Goal: Check status: Check status

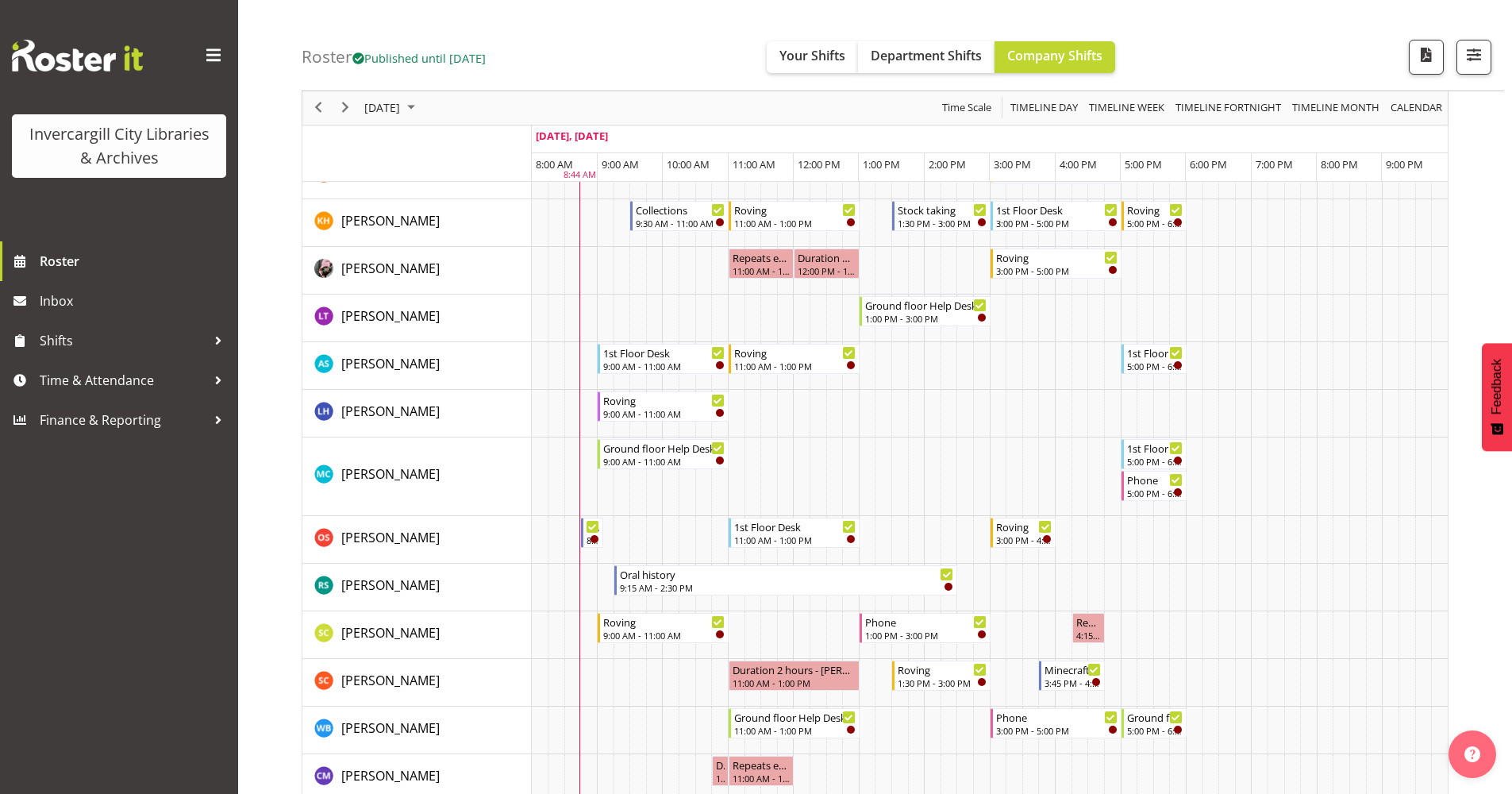
scroll to position [714, 0]
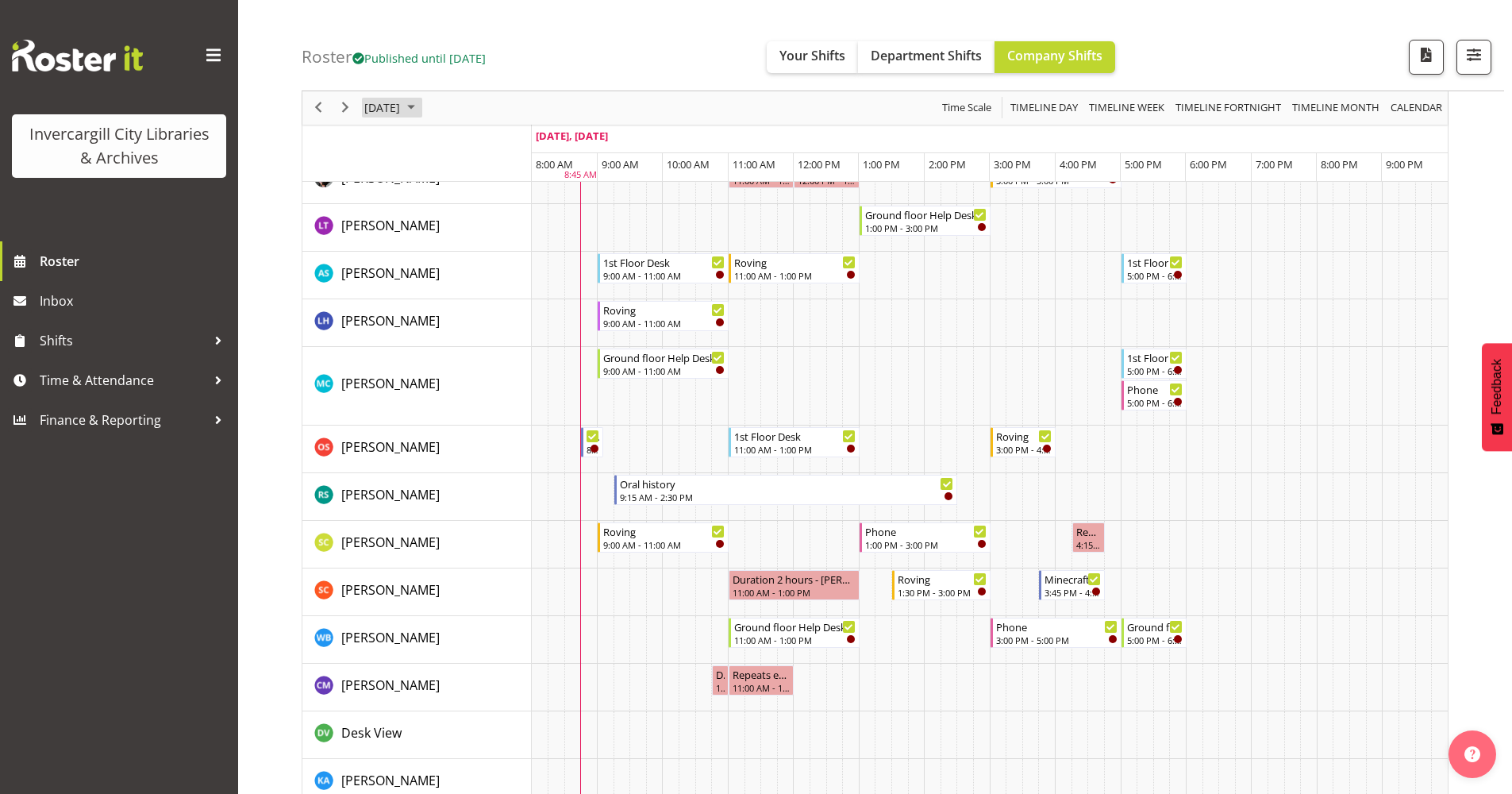
click at [421, 109] on span "October 2025" at bounding box center [410, 108] width 19 height 20
click at [450, 233] on span "8" at bounding box center [456, 229] width 24 height 24
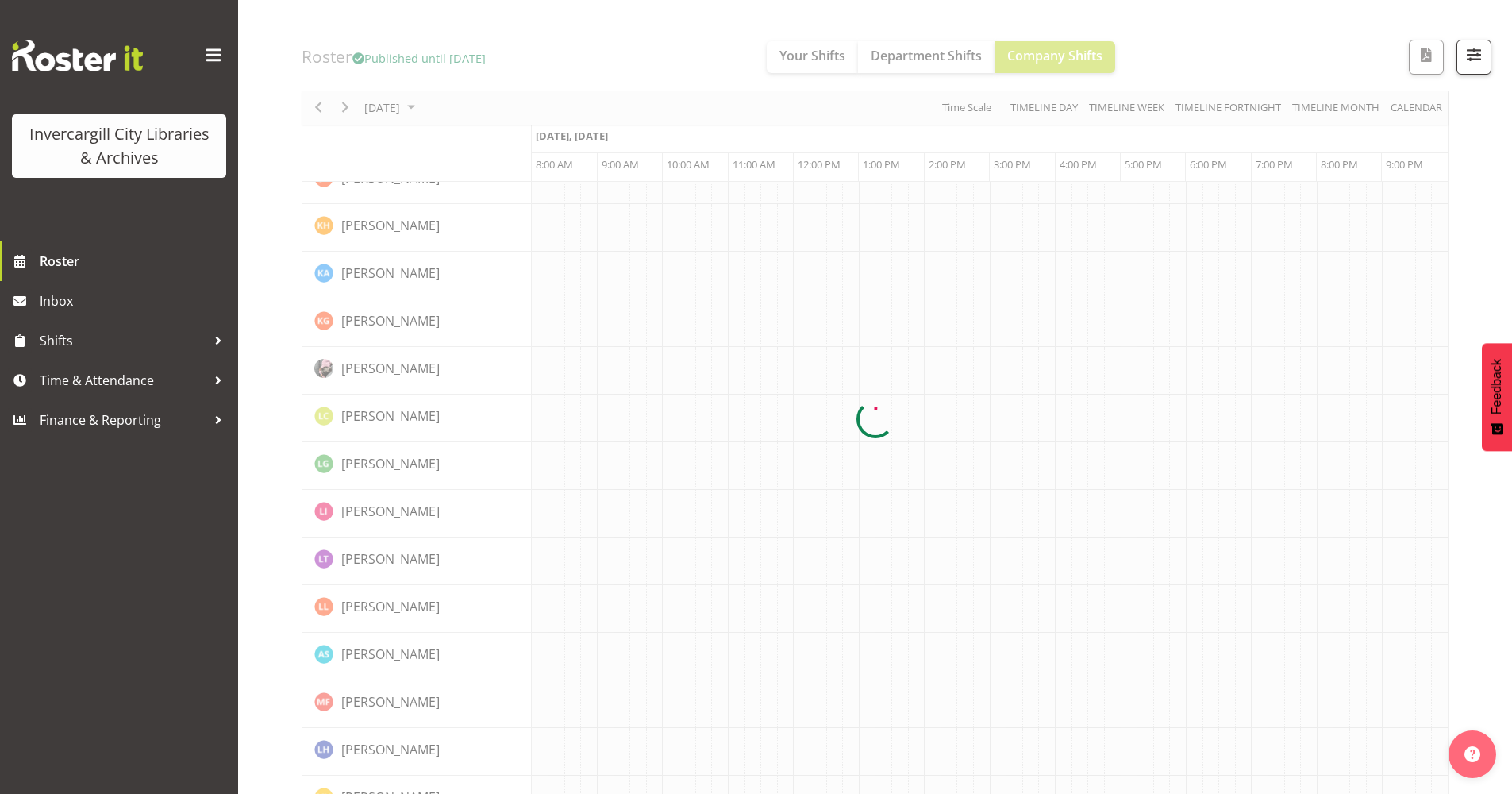
scroll to position [0, 0]
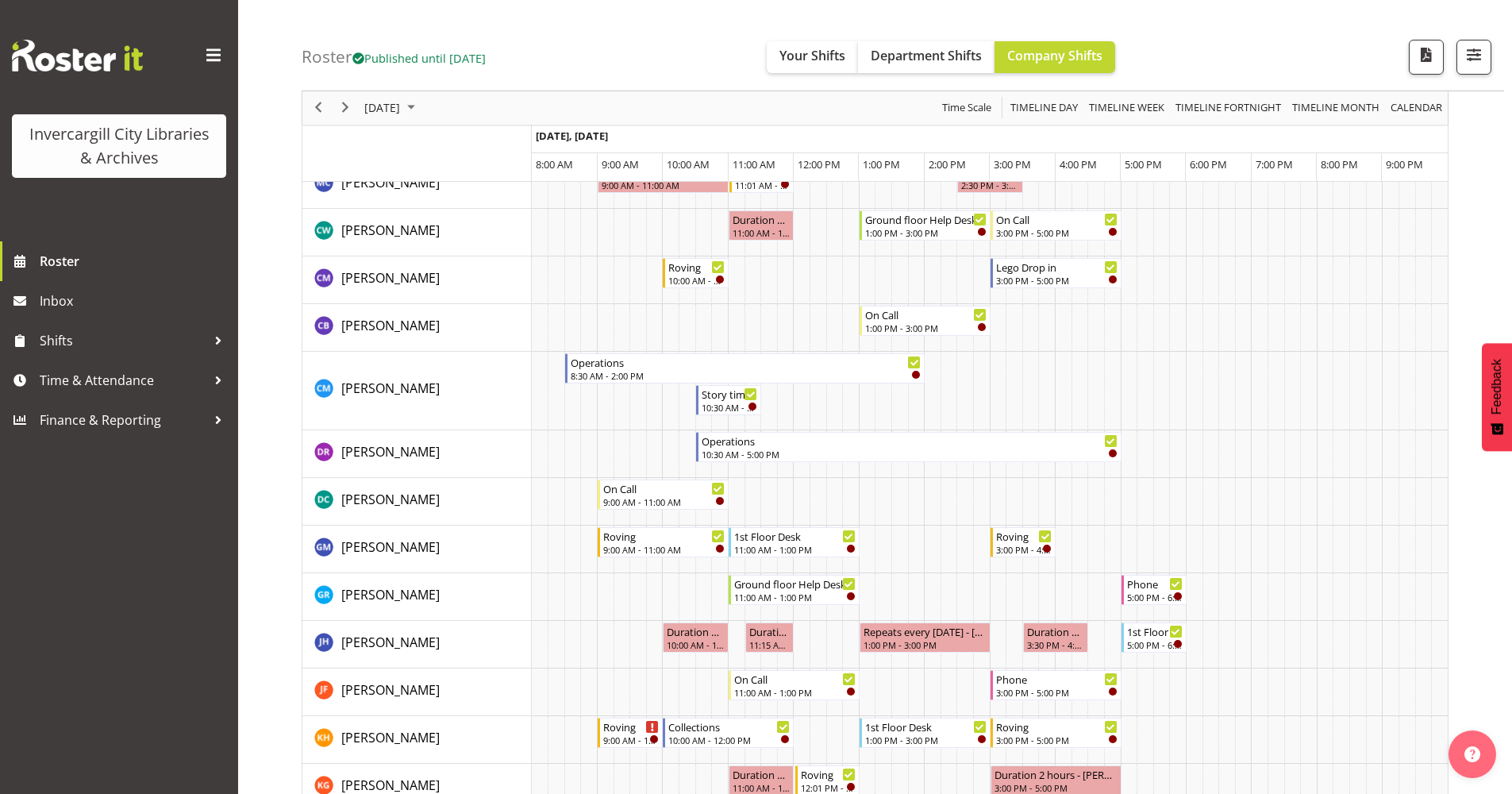
scroll to position [79, 0]
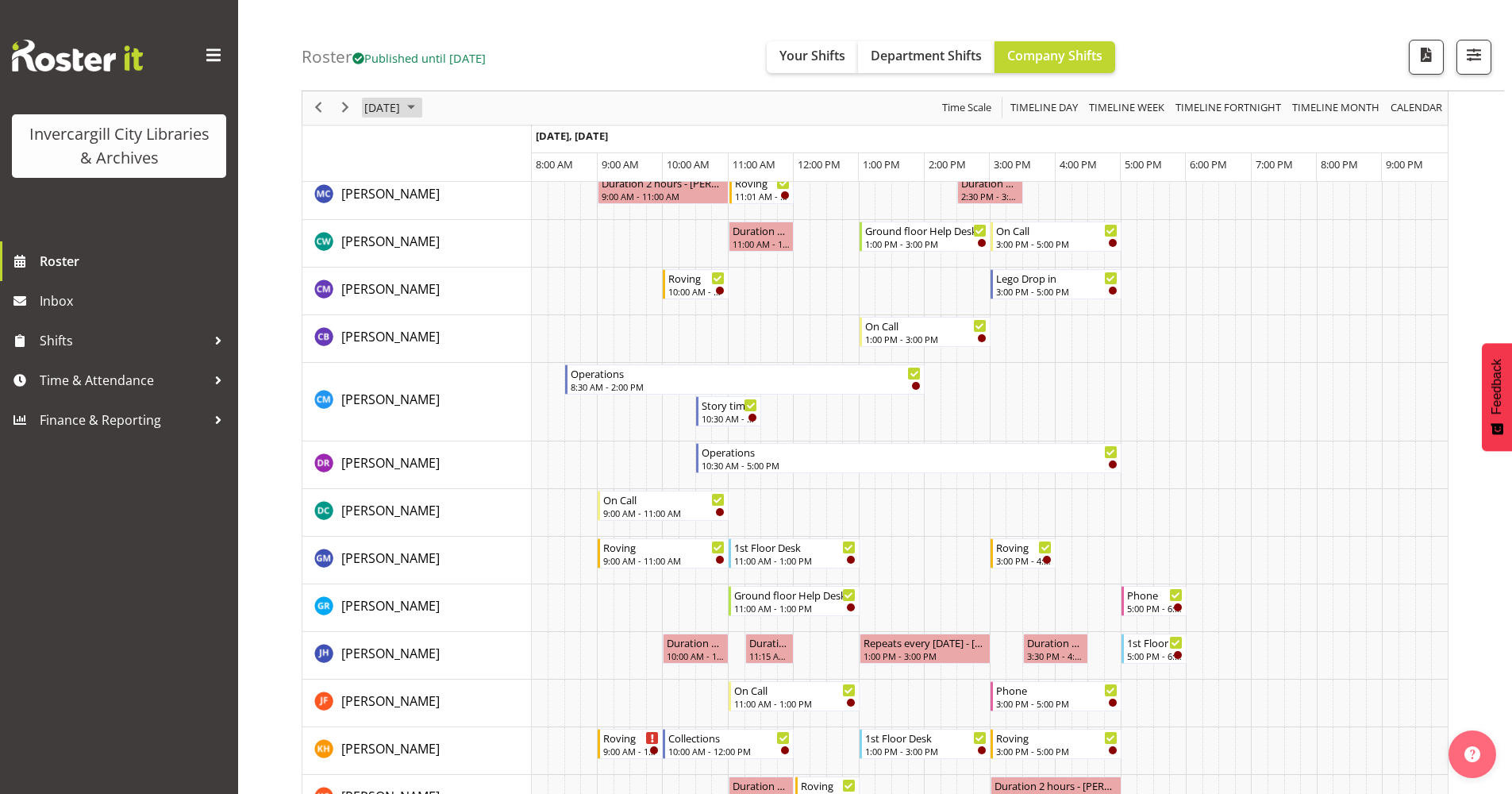
click at [421, 108] on span "October 2025" at bounding box center [410, 108] width 19 height 20
click at [432, 235] on span "7" at bounding box center [431, 229] width 24 height 24
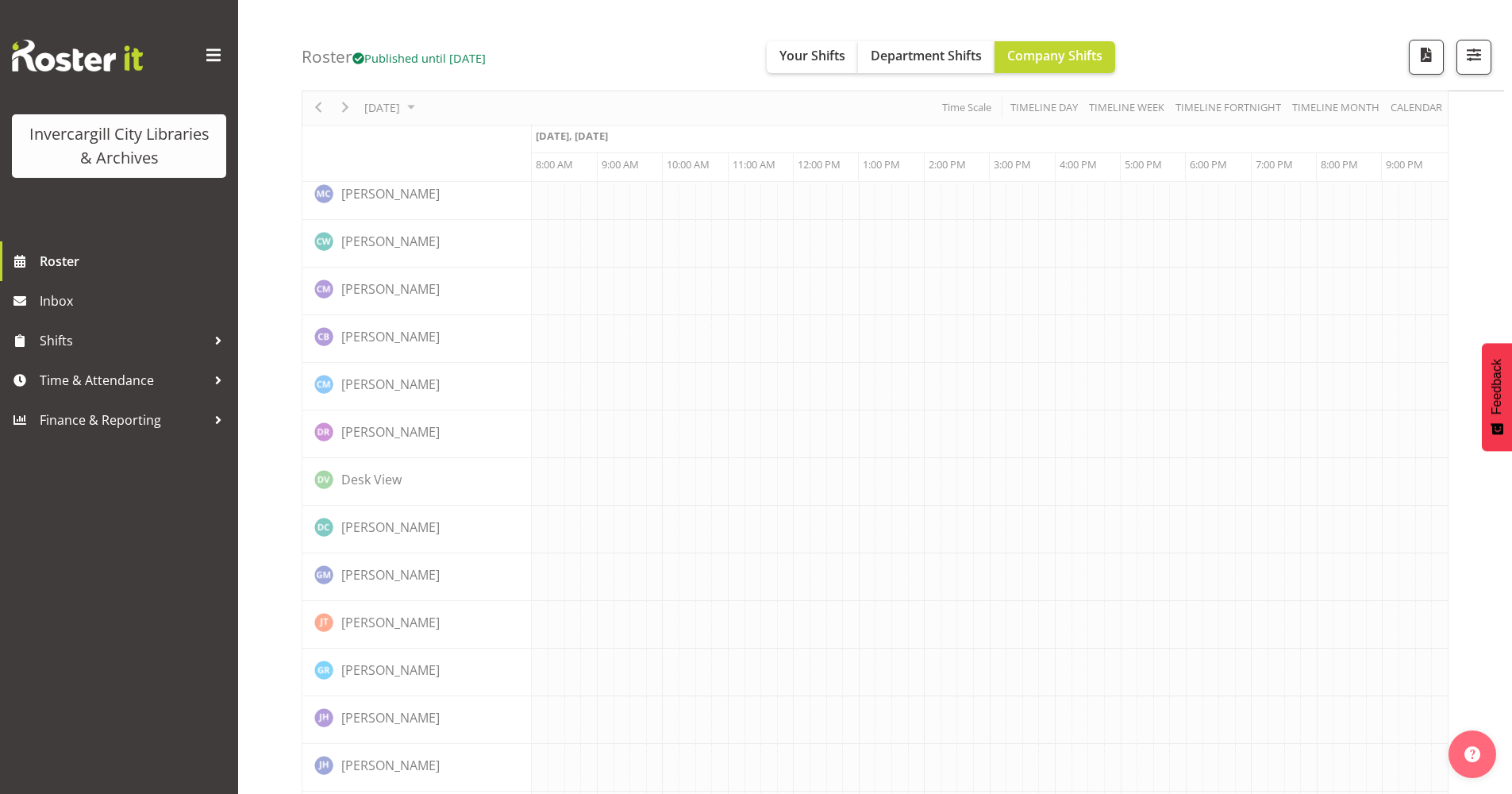
scroll to position [0, 0]
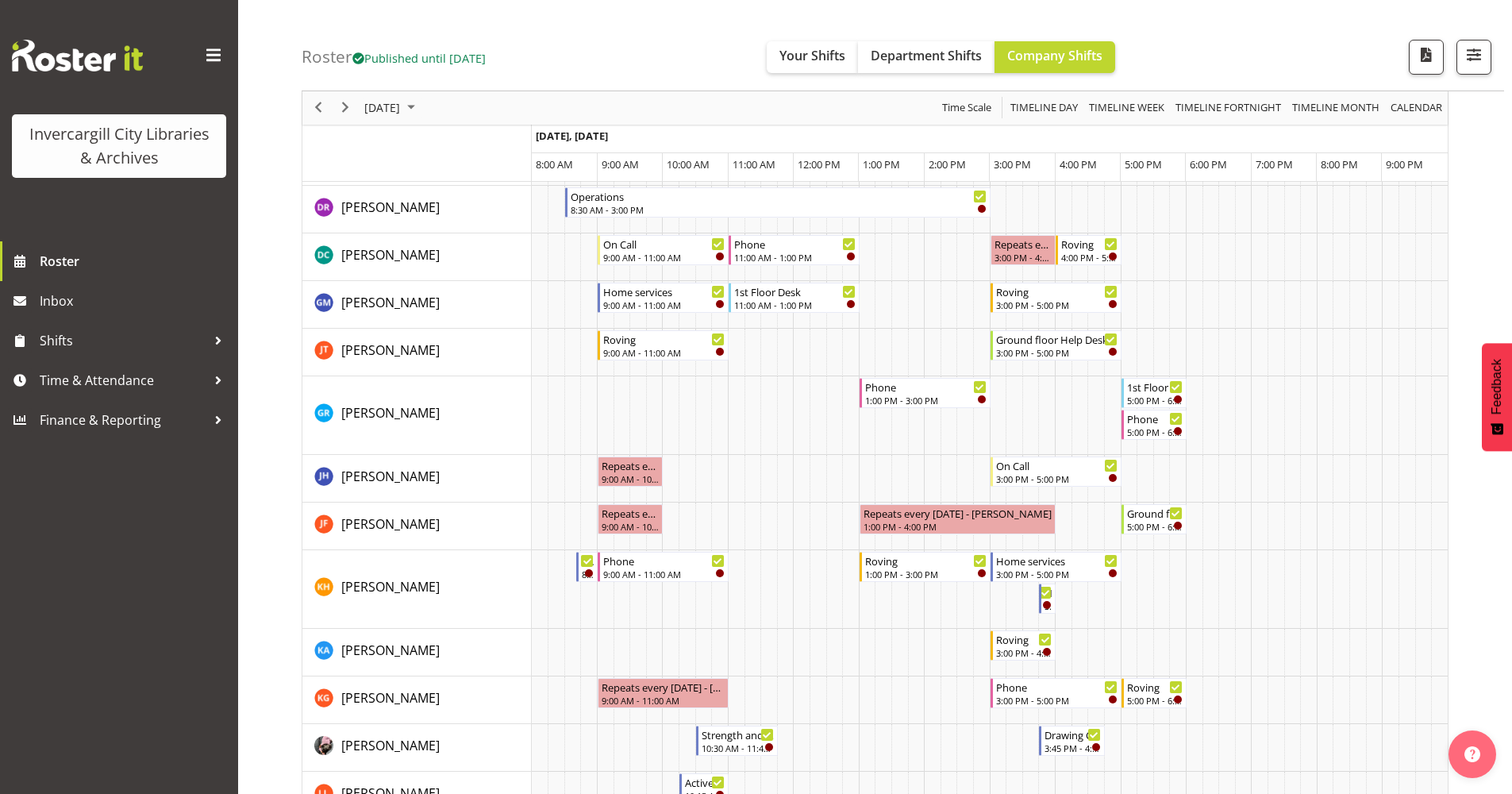
scroll to position [238, 0]
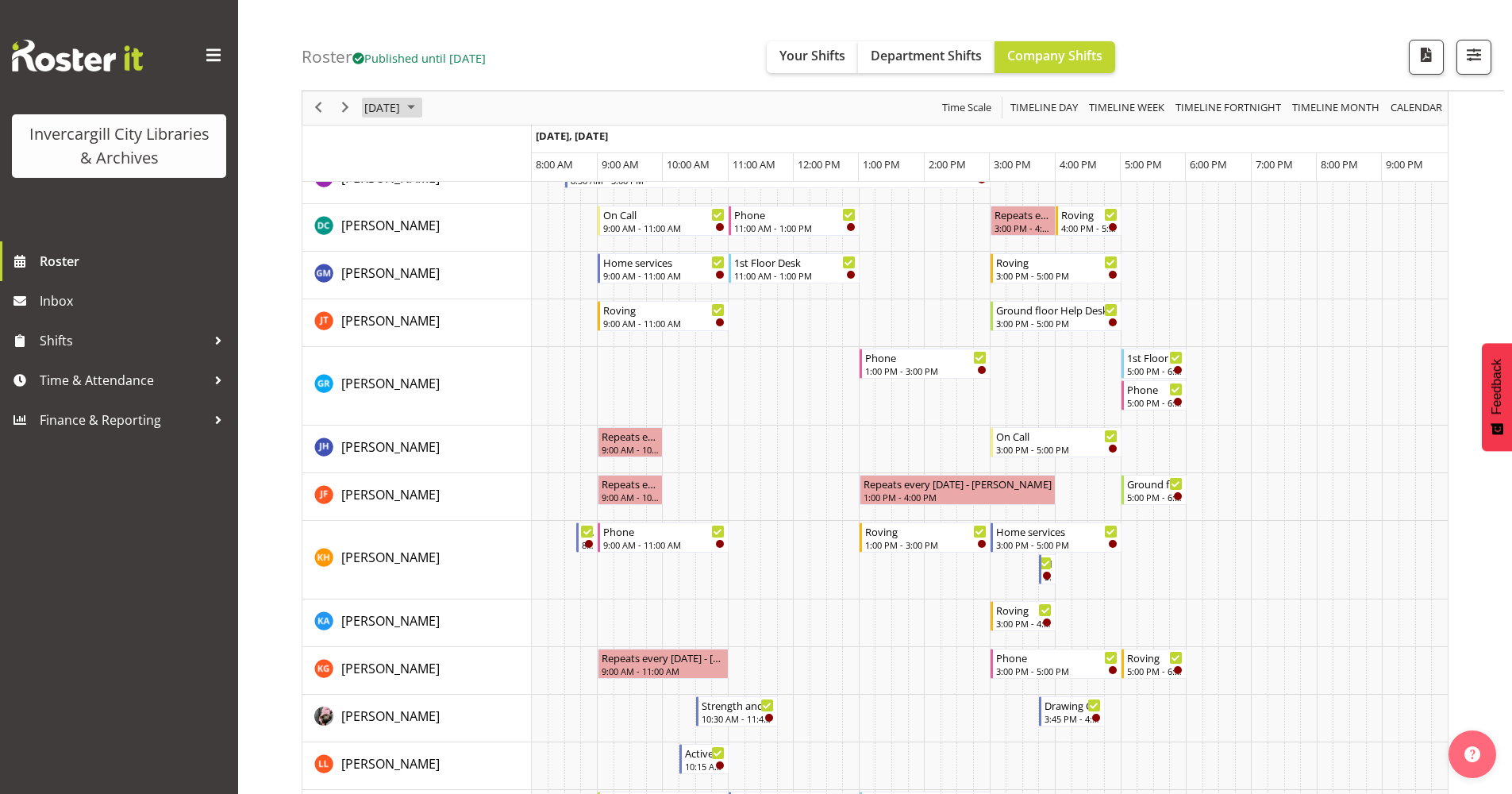
click at [421, 103] on span "October 2025" at bounding box center [410, 108] width 19 height 20
click at [412, 224] on span "6" at bounding box center [406, 229] width 24 height 24
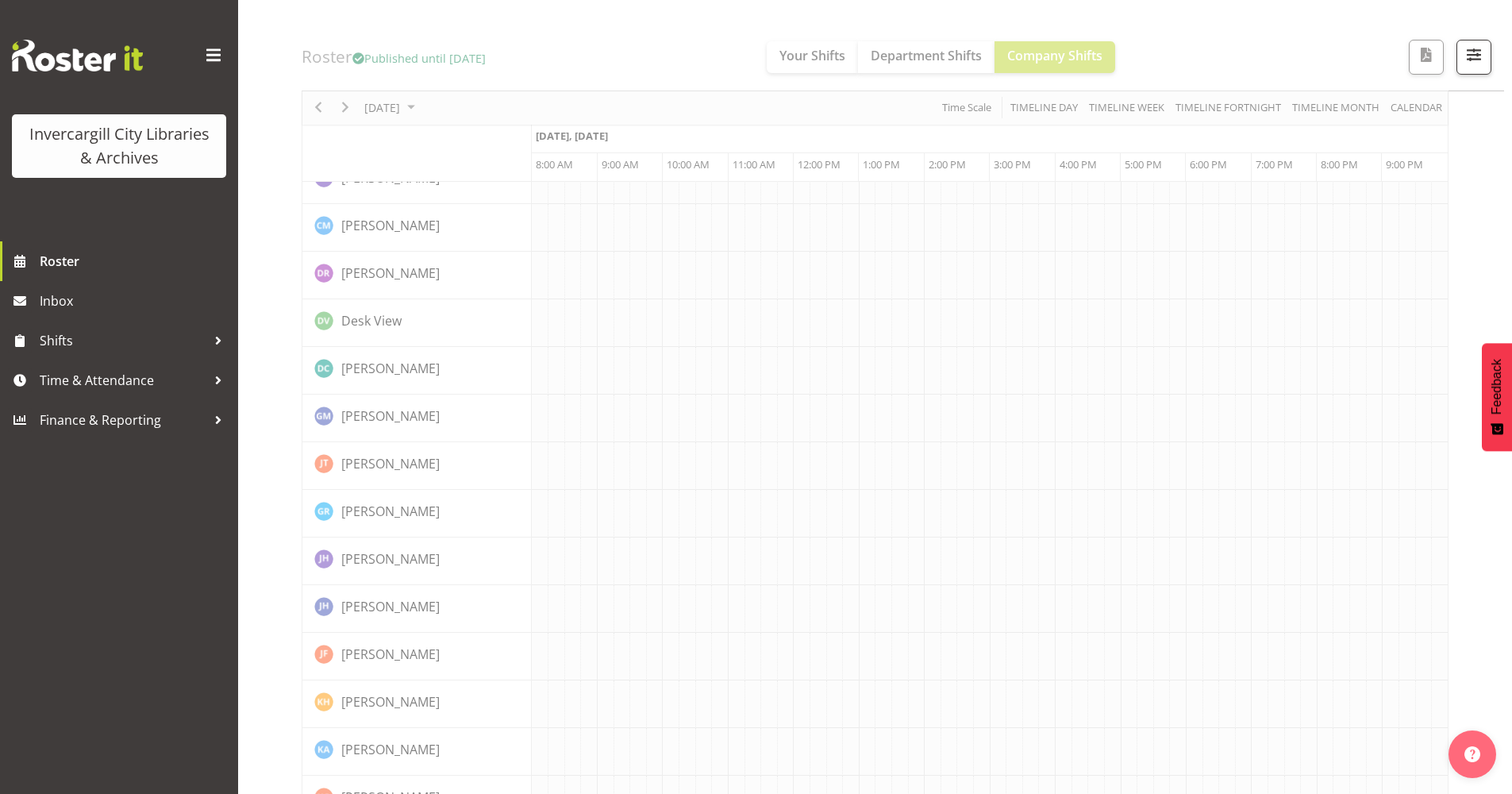
scroll to position [0, 0]
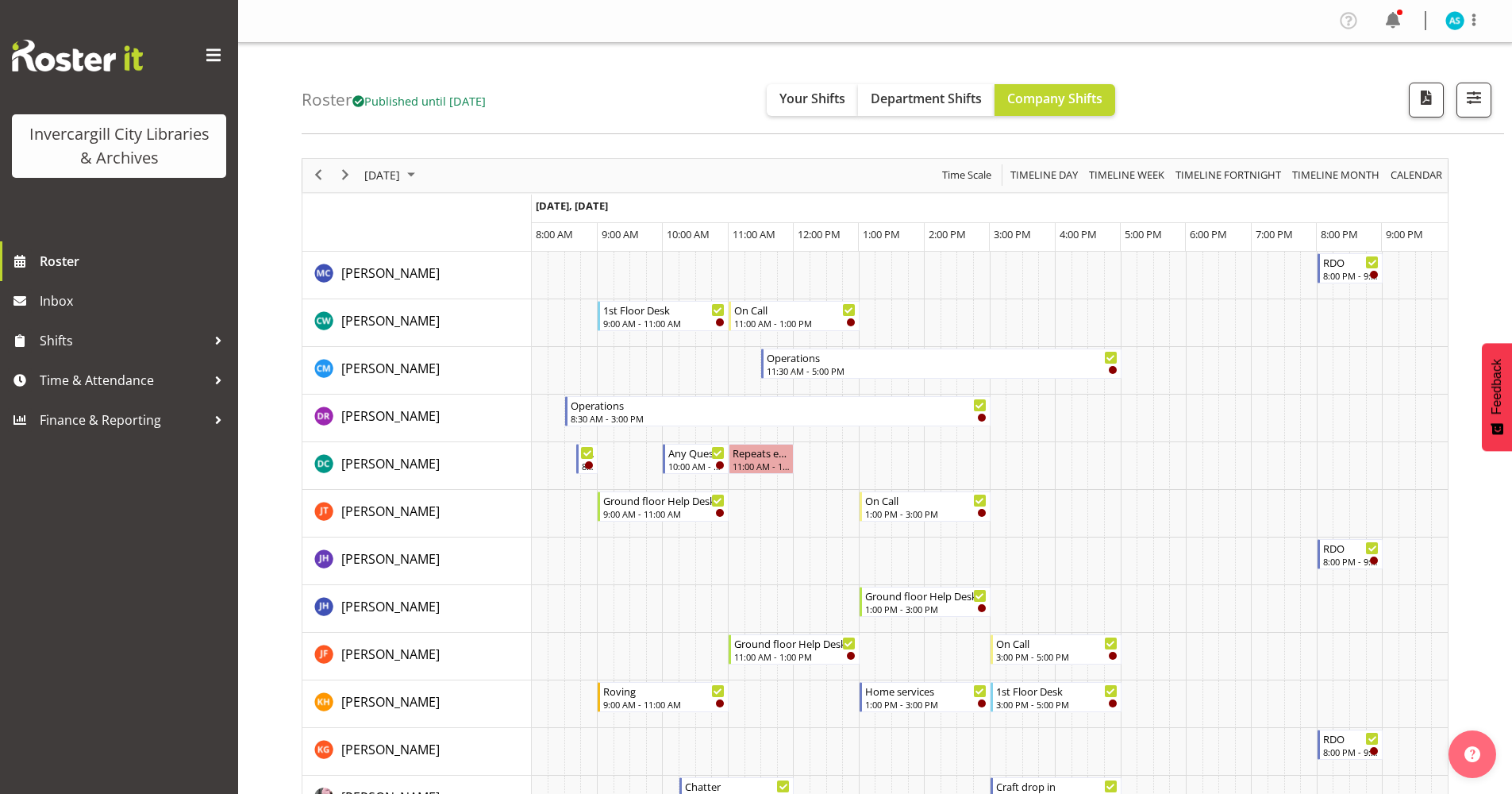
scroll to position [238, 0]
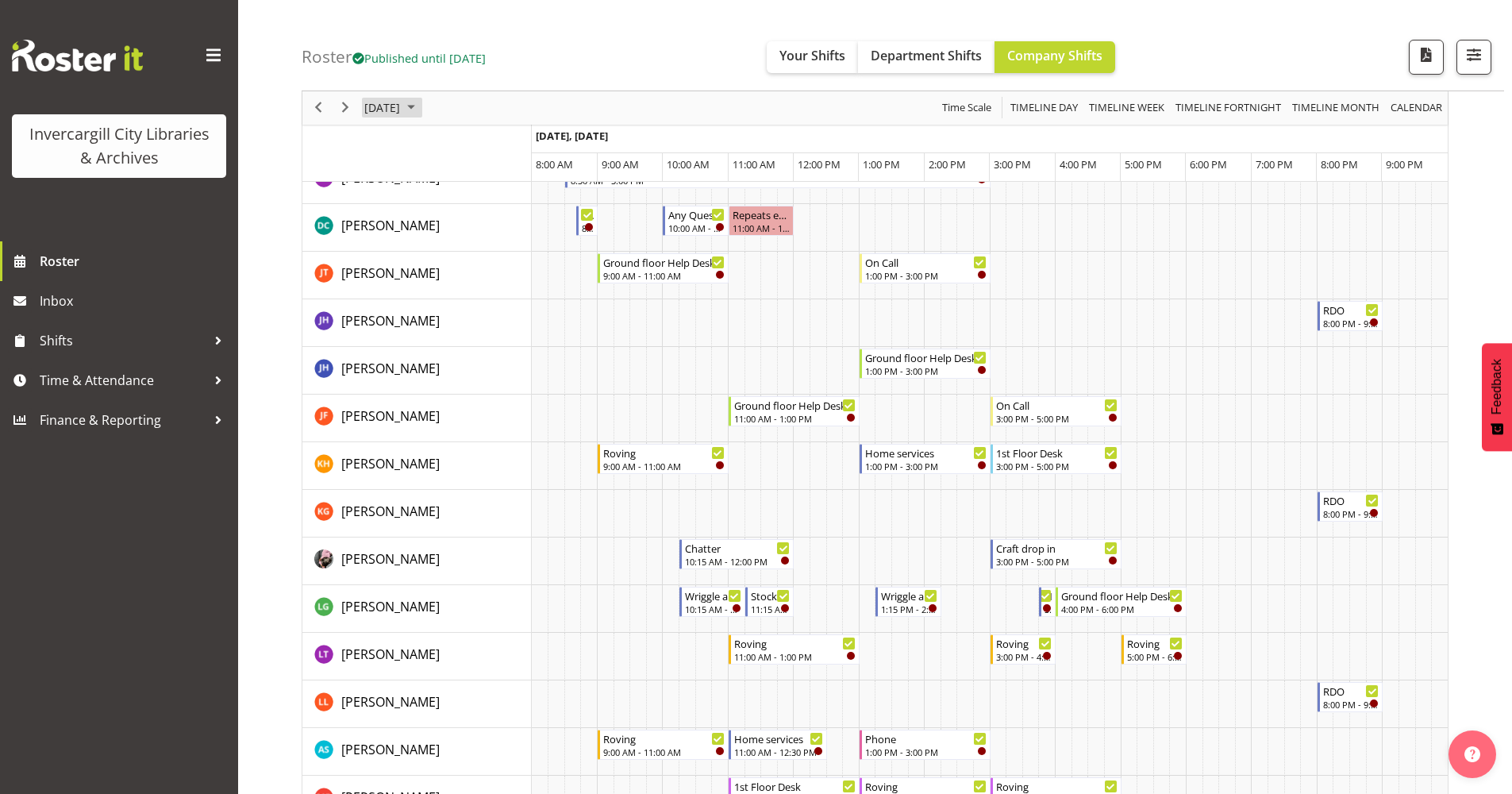
click at [421, 110] on span "October 2025" at bounding box center [410, 108] width 19 height 20
click at [431, 254] on span "14" at bounding box center [431, 256] width 24 height 24
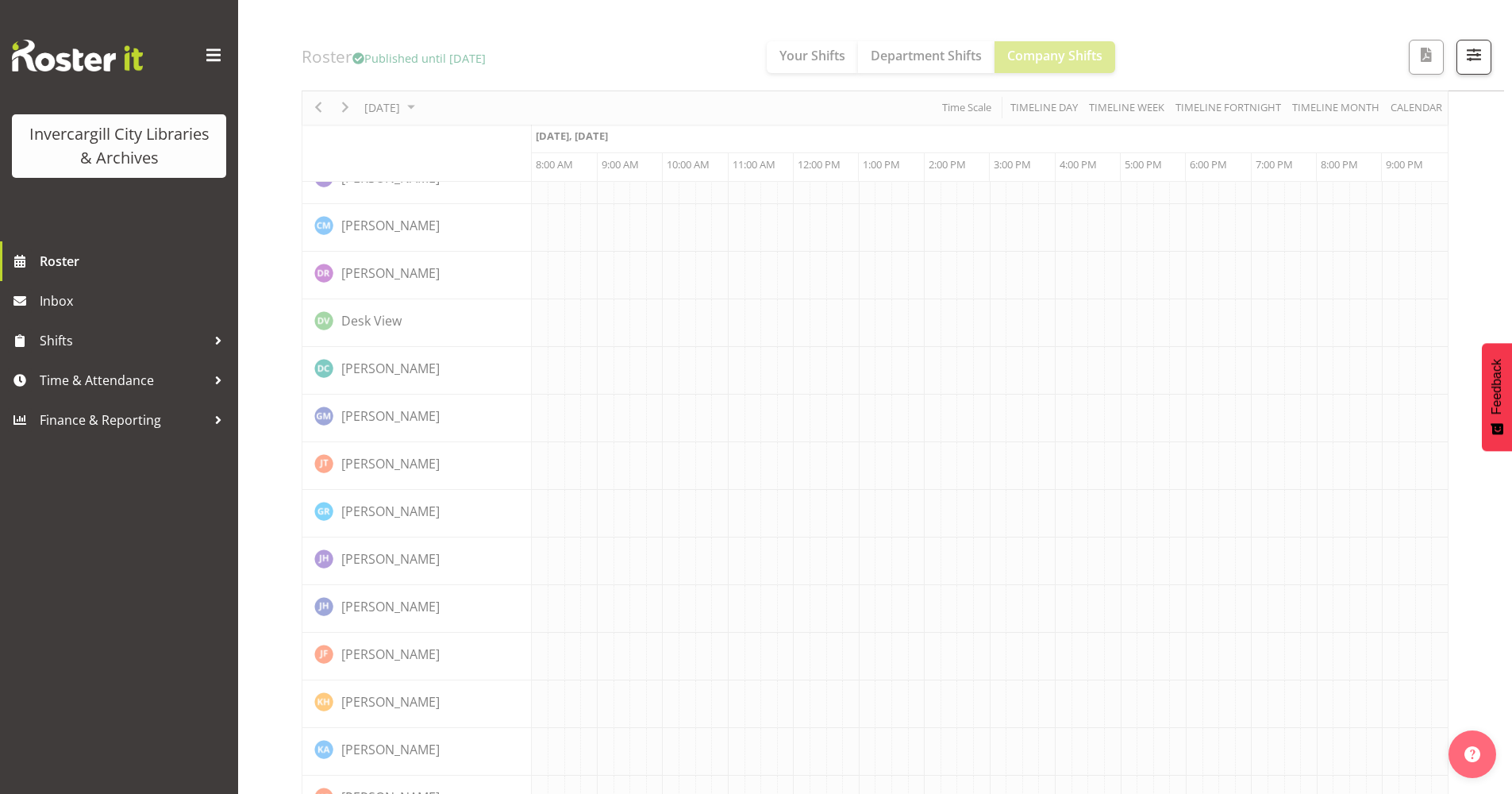
scroll to position [0, 0]
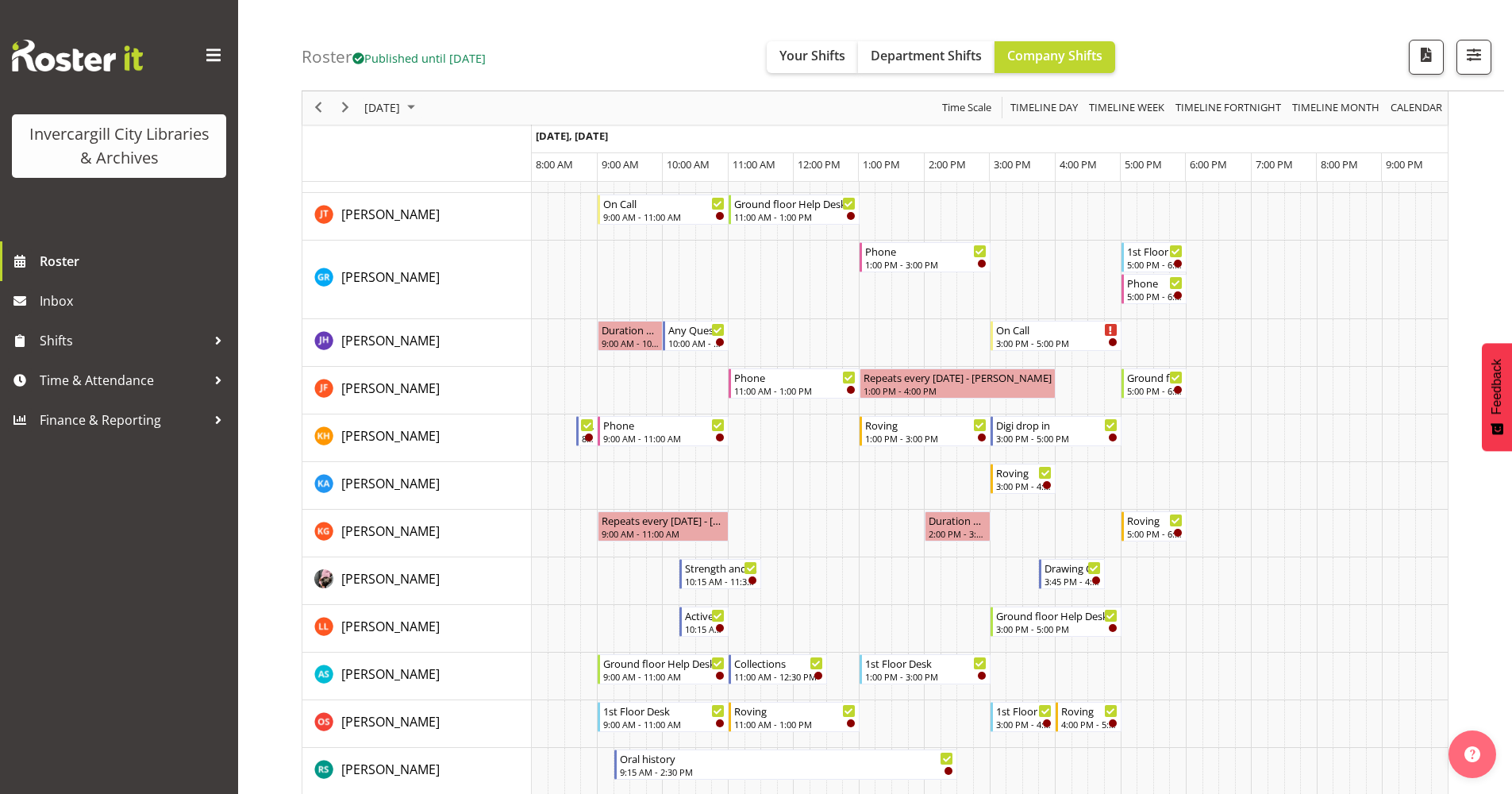
scroll to position [318, 0]
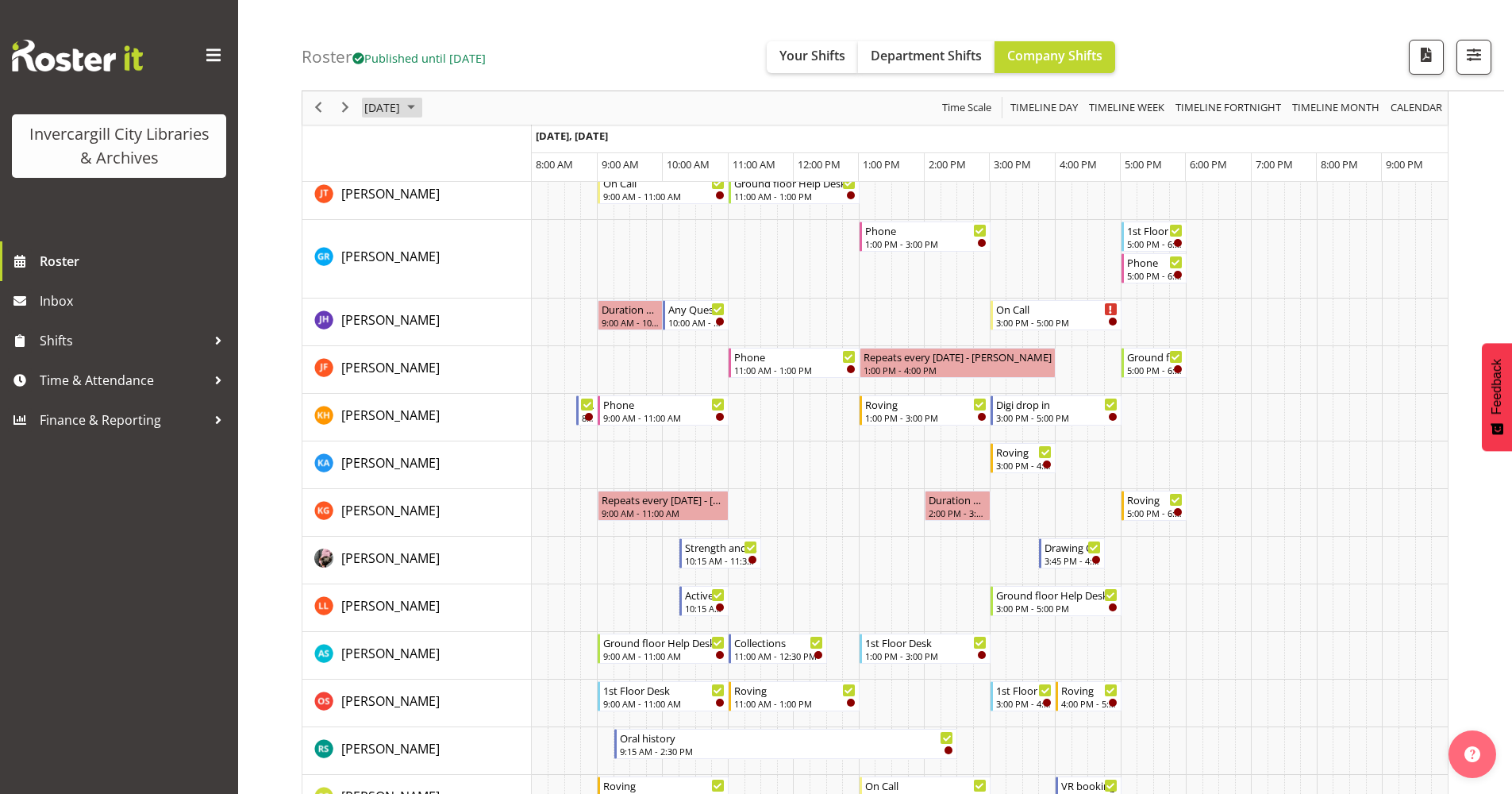
click at [421, 113] on span "October 2025" at bounding box center [410, 108] width 19 height 20
click at [453, 258] on span "15" at bounding box center [456, 256] width 24 height 24
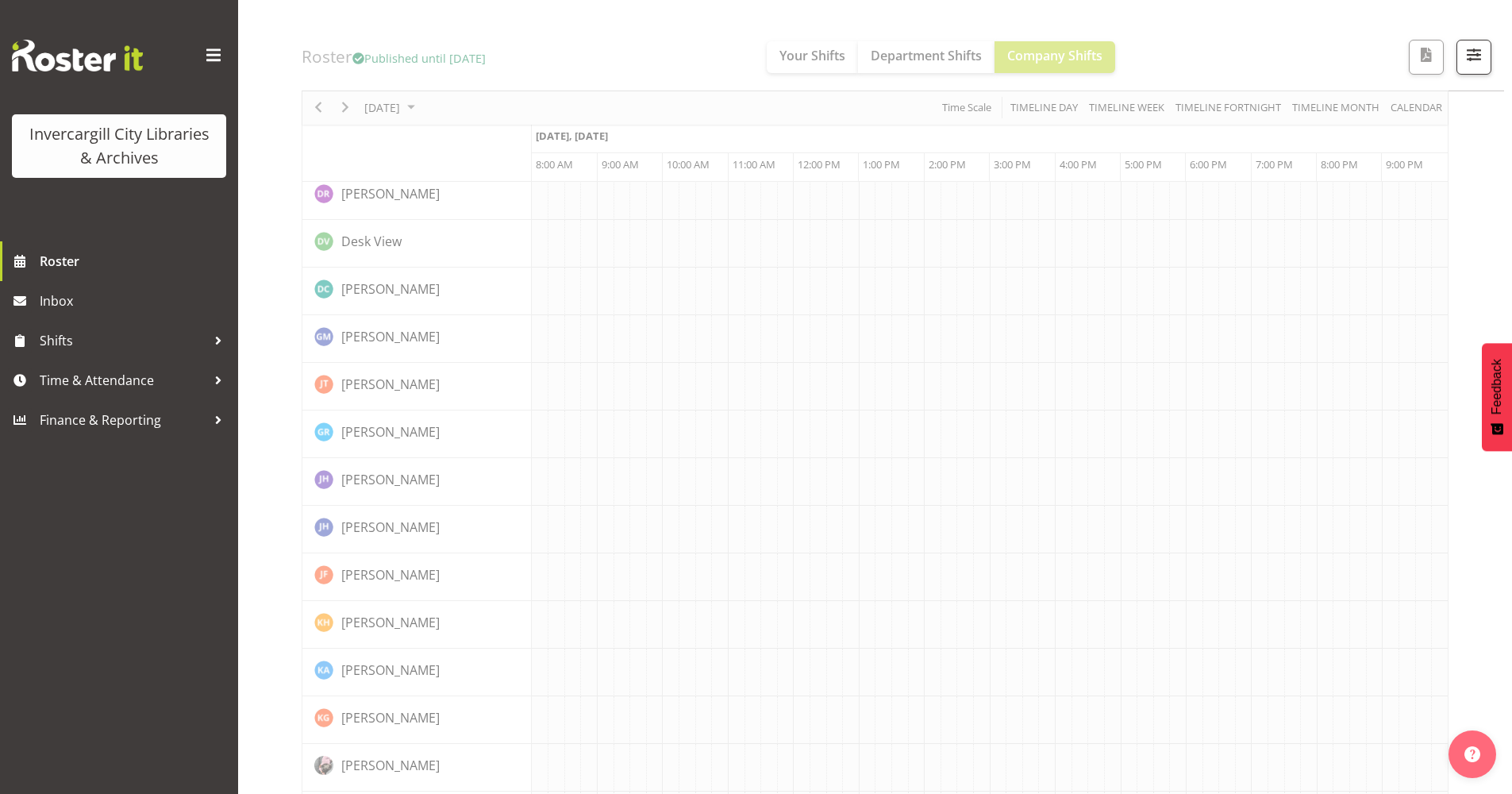
scroll to position [0, 0]
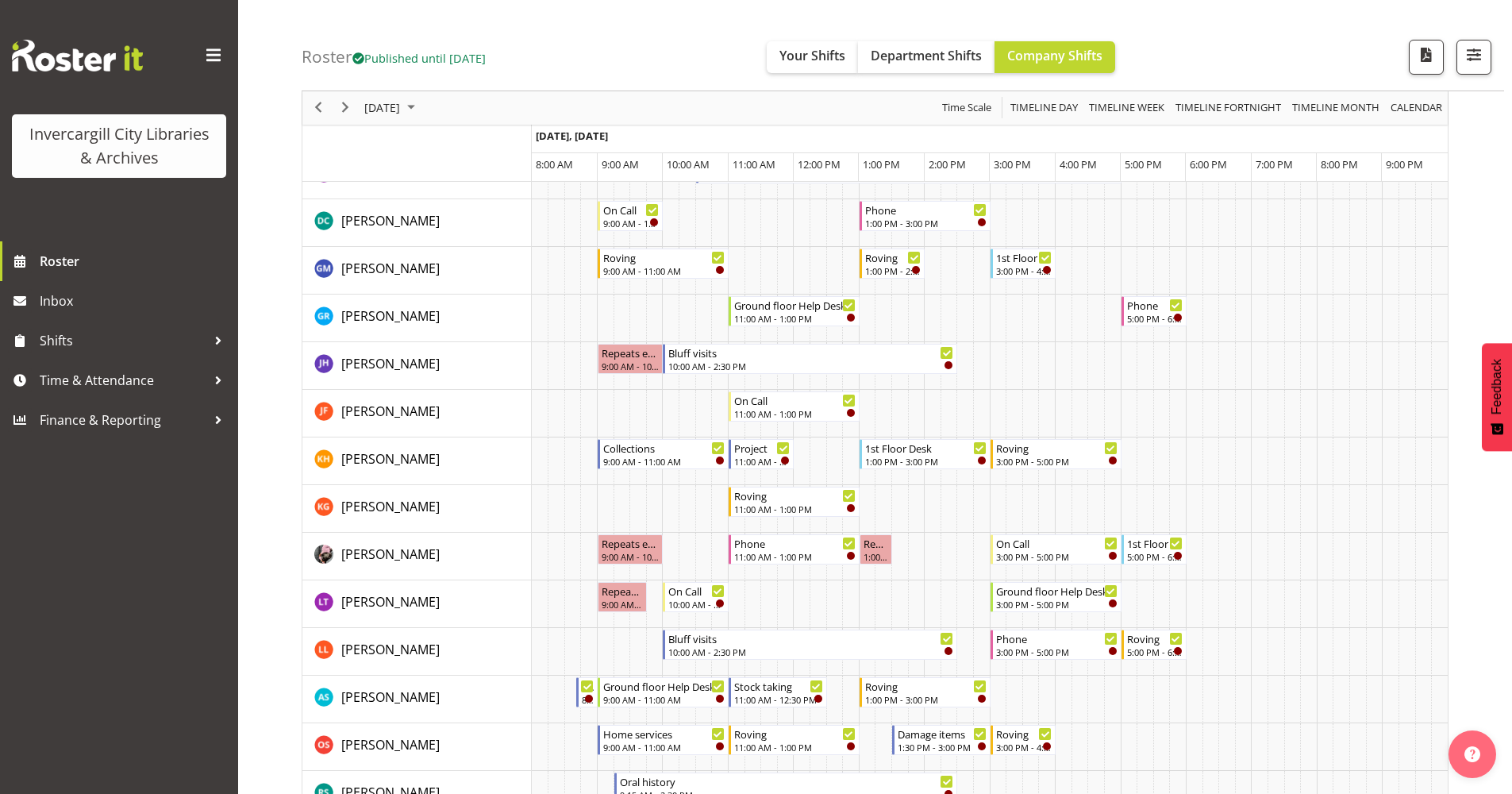
scroll to position [318, 0]
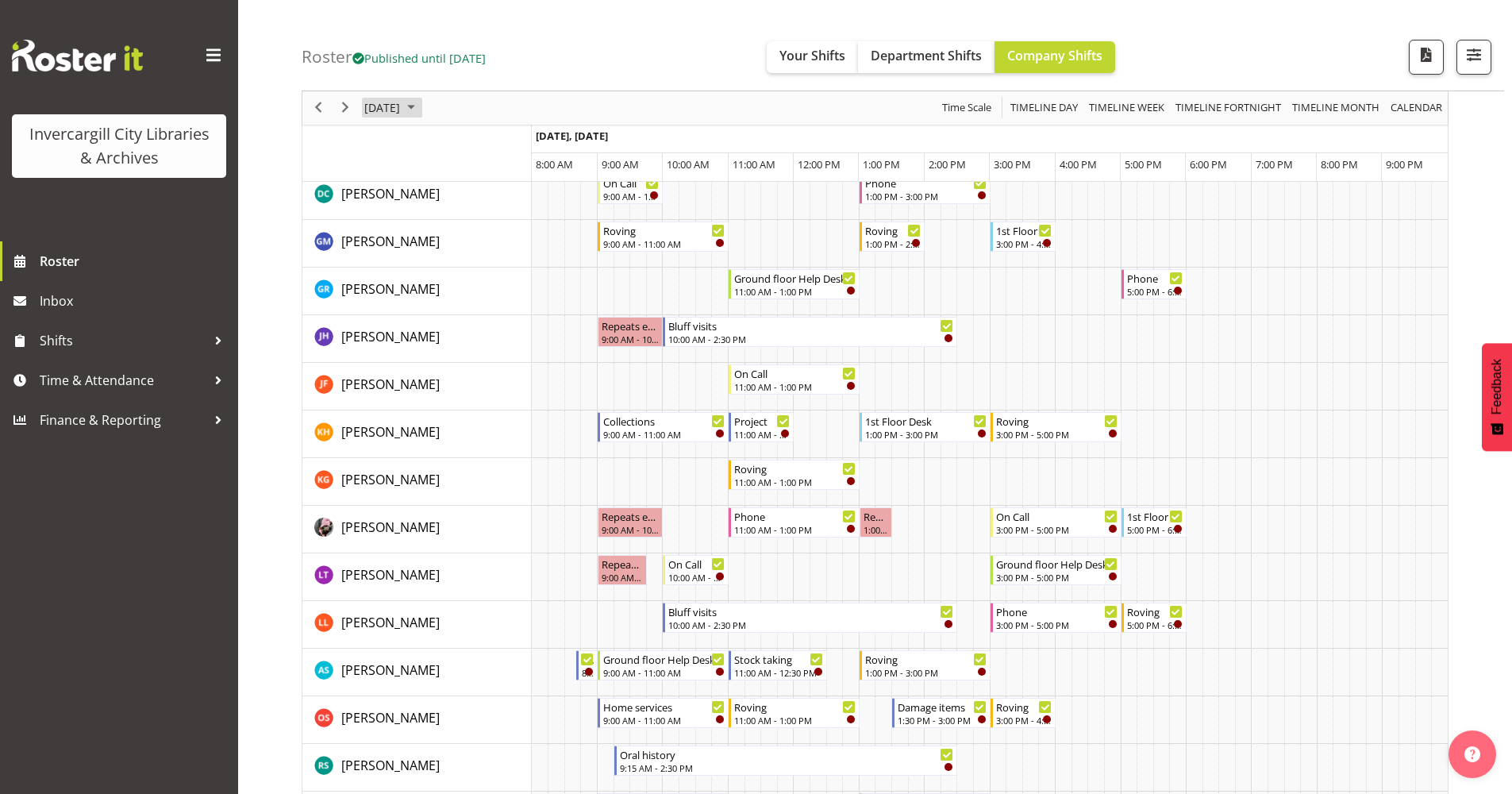
click at [421, 107] on span "October 2025" at bounding box center [410, 108] width 19 height 20
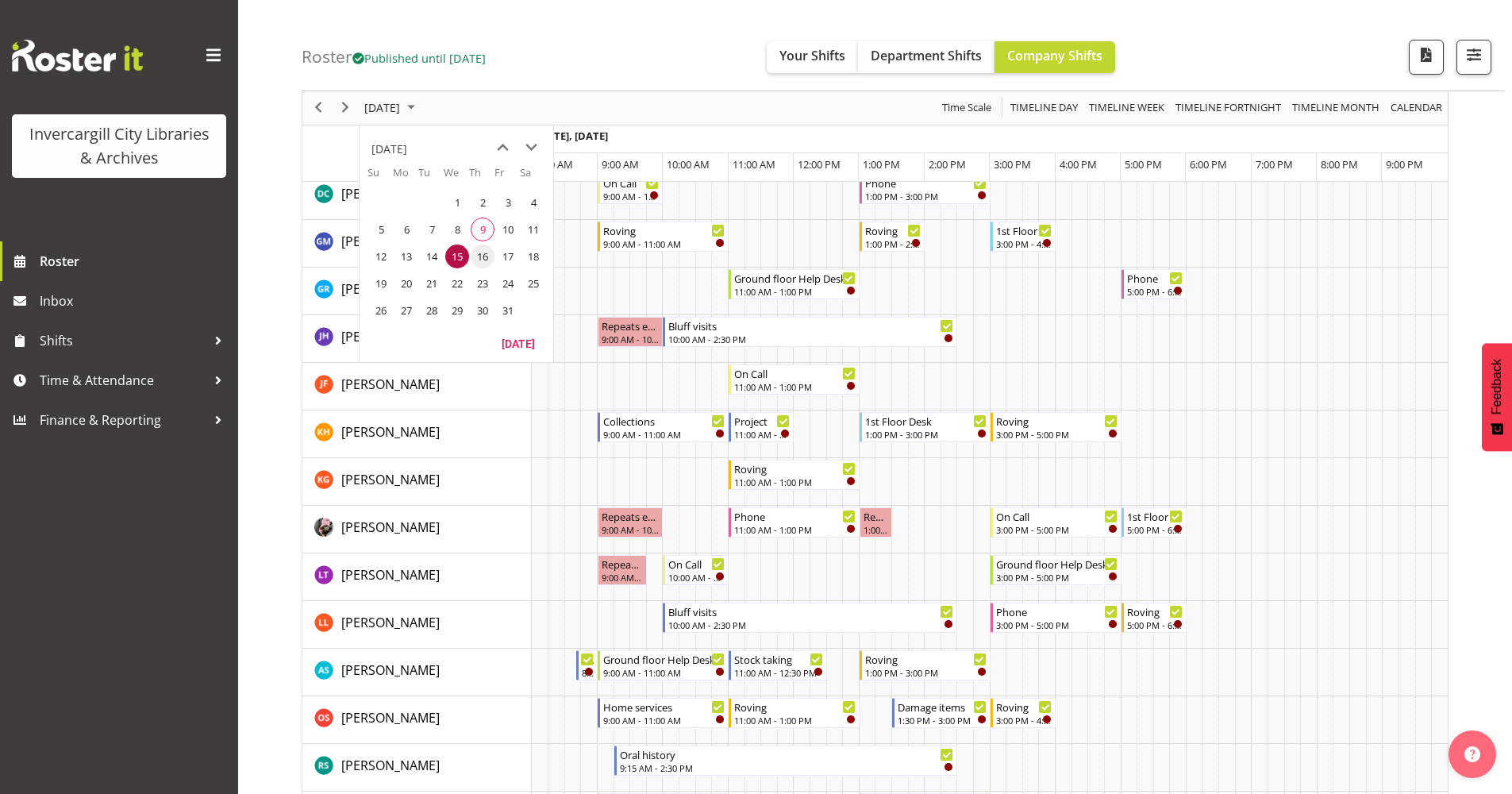
click at [482, 258] on span "16" at bounding box center [482, 256] width 24 height 24
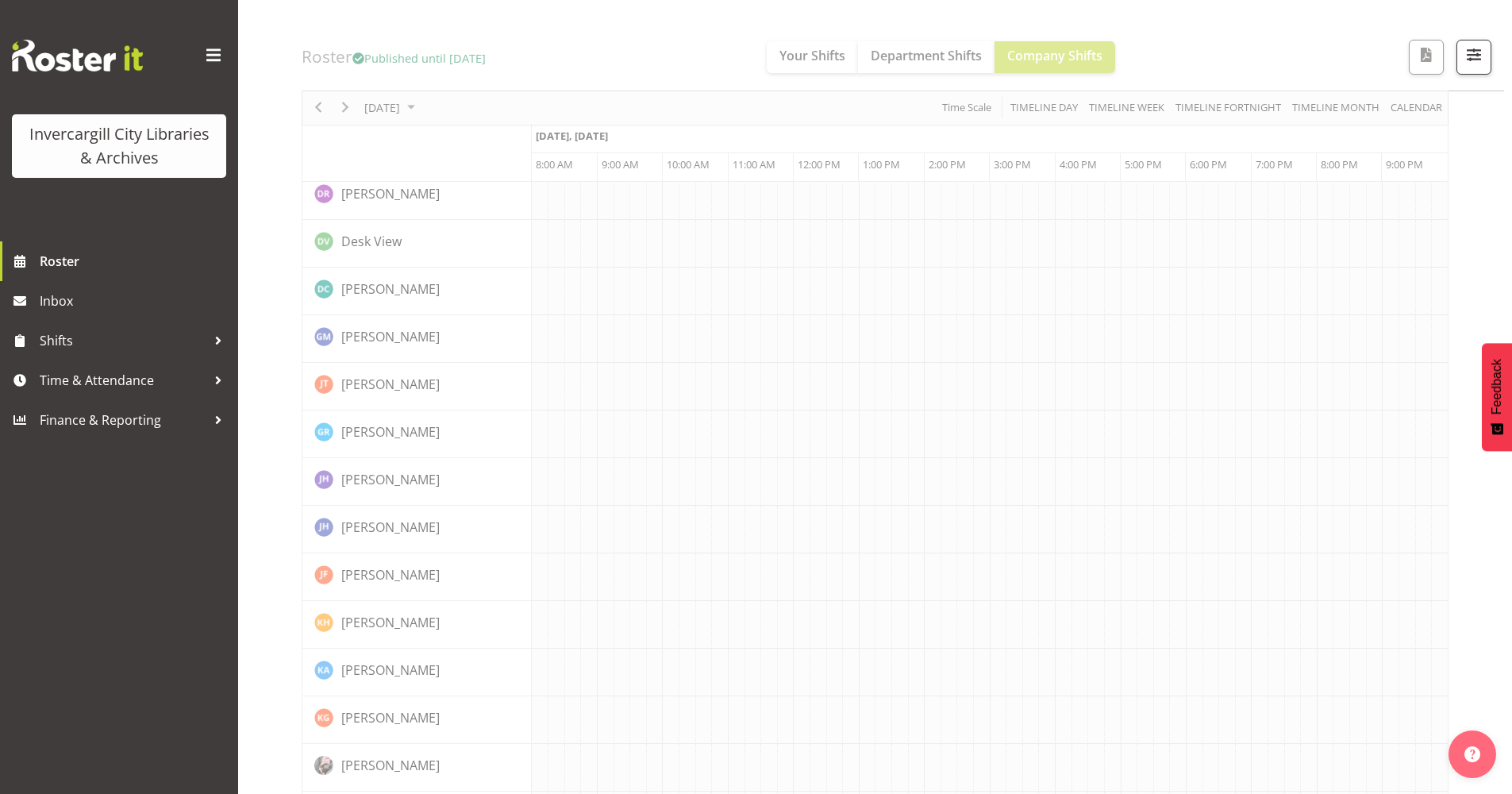
scroll to position [0, 0]
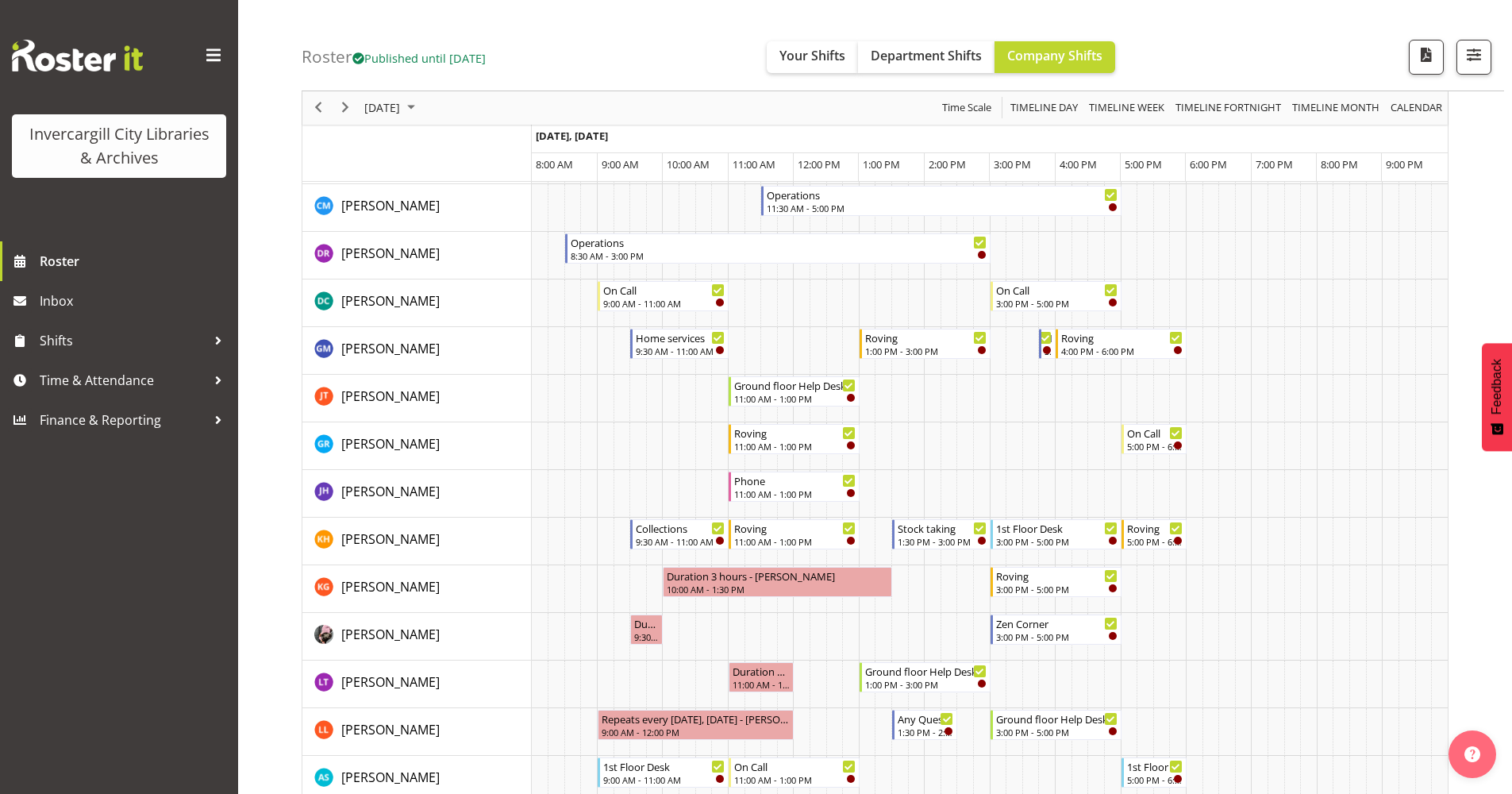
scroll to position [238, 0]
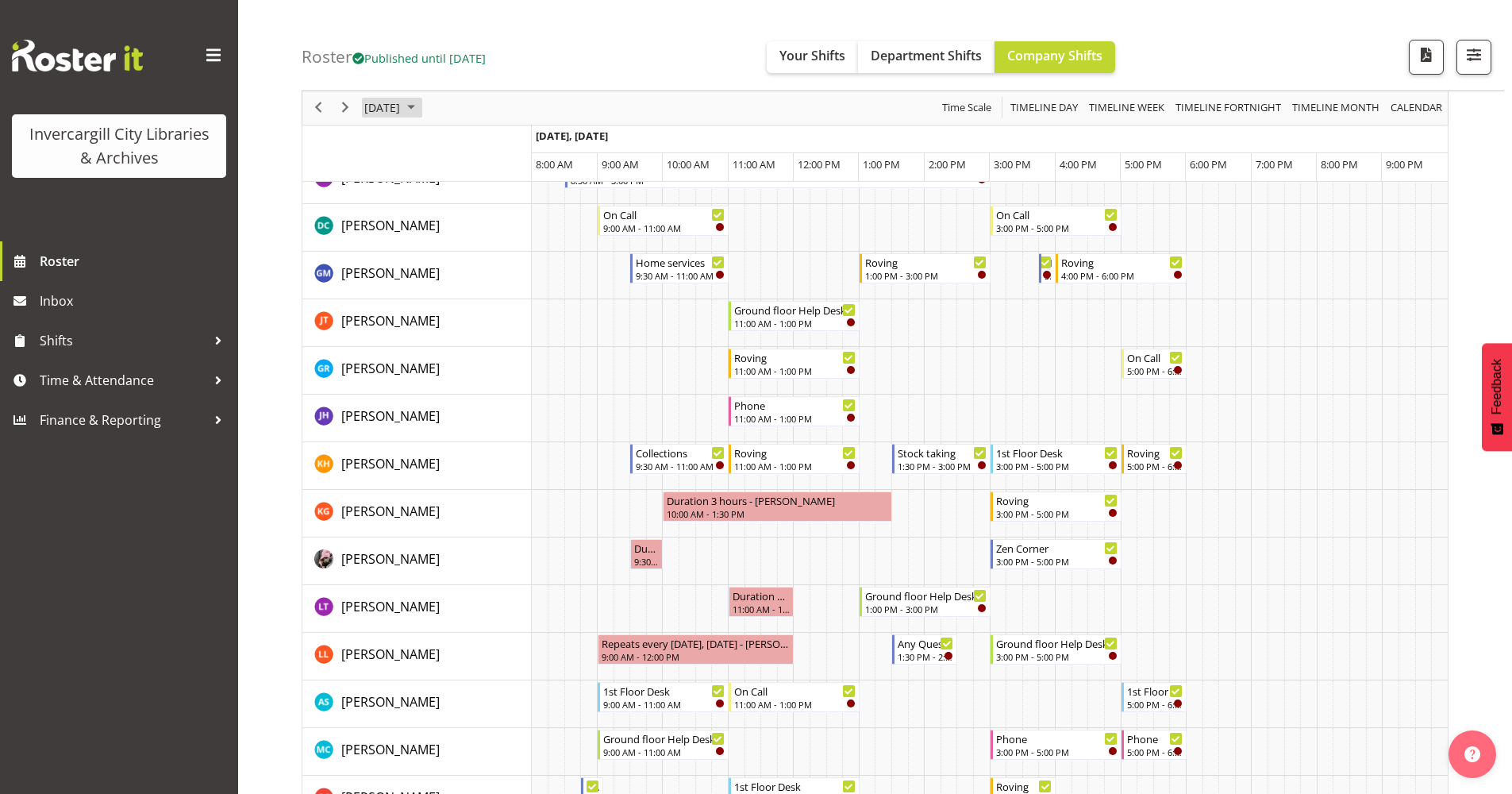
click at [421, 106] on span "October 2025" at bounding box center [410, 108] width 19 height 20
click at [511, 254] on span "17" at bounding box center [508, 256] width 24 height 24
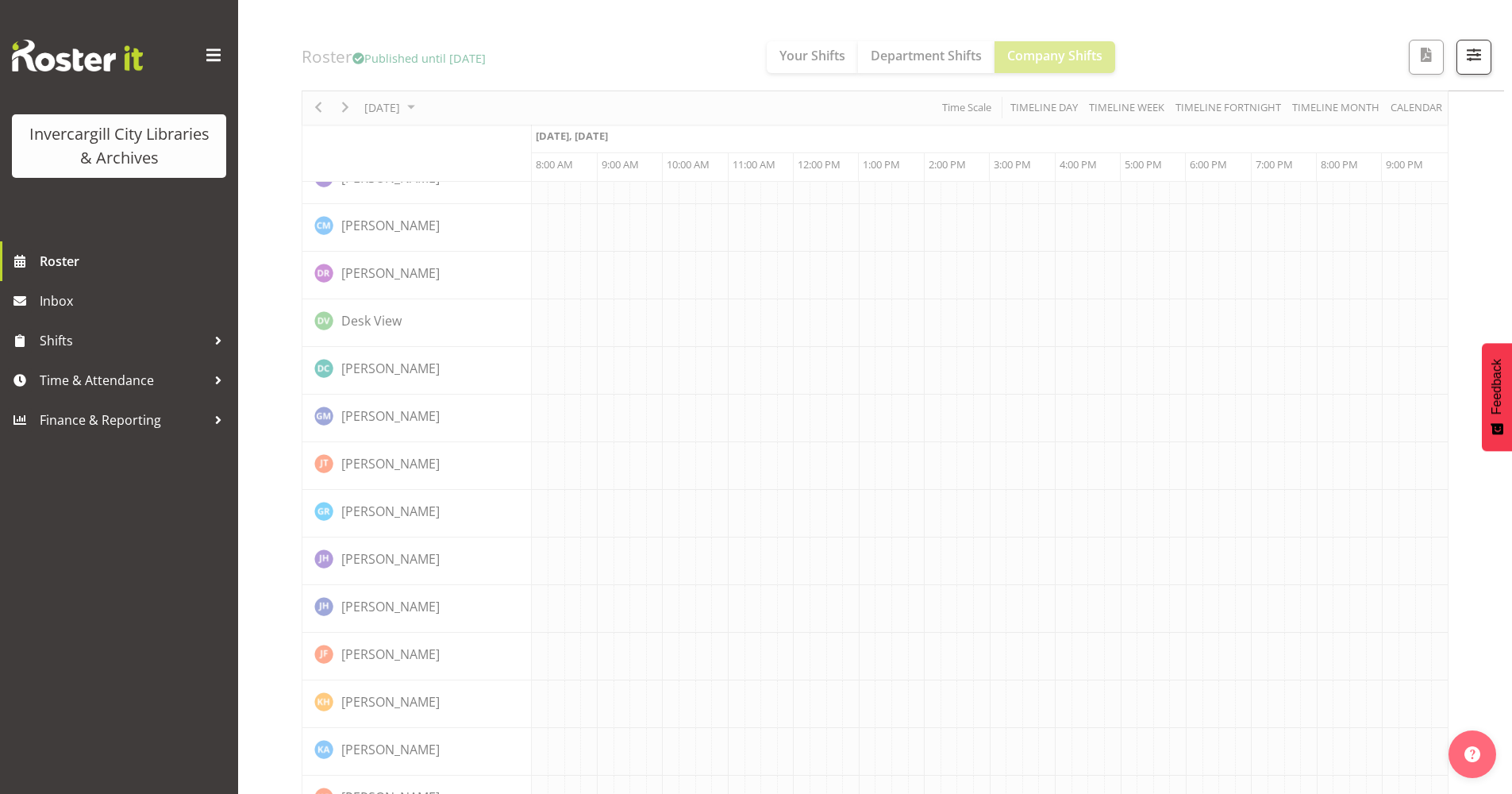
scroll to position [0, 0]
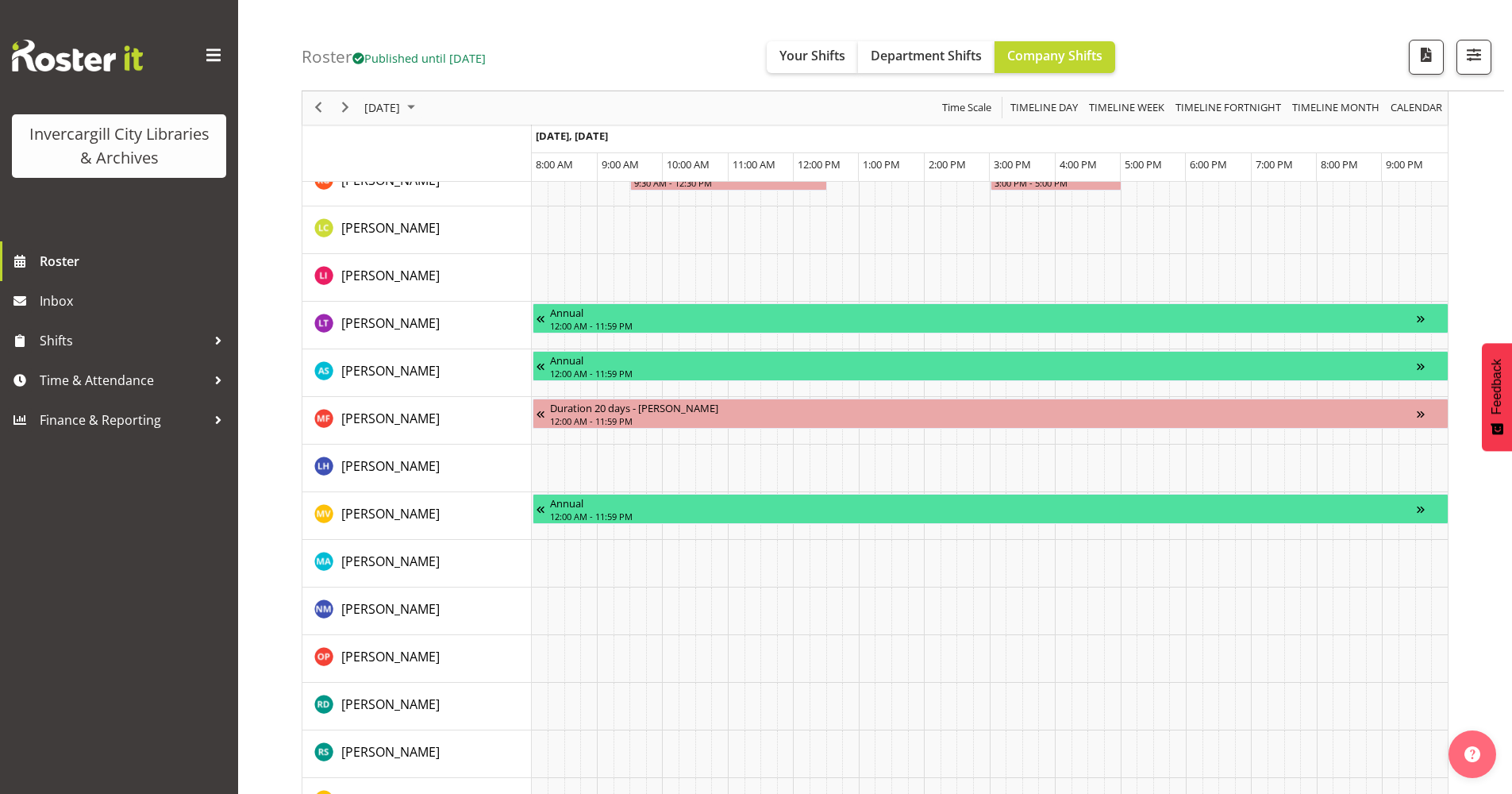
scroll to position [1349, 0]
